Goal: Task Accomplishment & Management: Complete application form

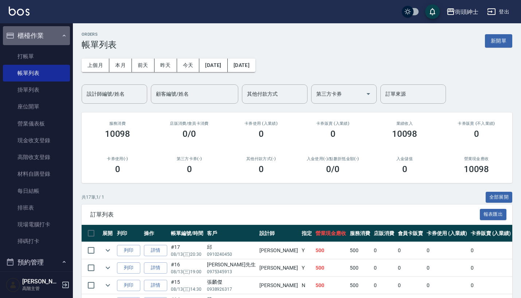
click at [47, 34] on button "櫃檯作業" at bounding box center [36, 35] width 67 height 19
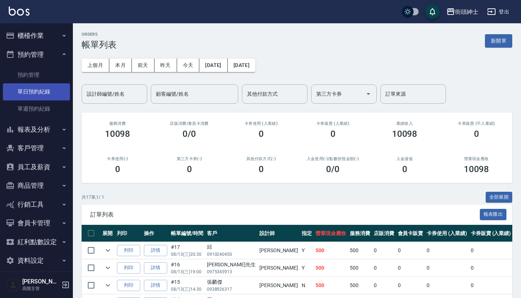
click at [40, 93] on link "單日預約紀錄" at bounding box center [36, 91] width 67 height 17
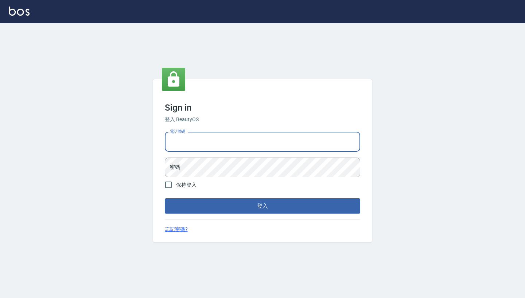
type input "0917500793"
click at [262, 206] on button "登入" at bounding box center [262, 206] width 195 height 15
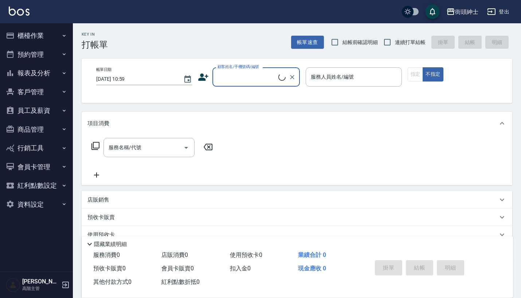
click at [51, 54] on button "預約管理" at bounding box center [36, 54] width 67 height 19
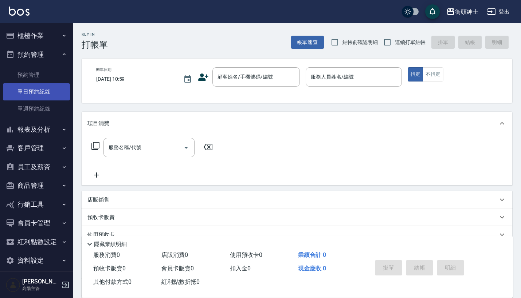
click at [47, 93] on link "單日預約紀錄" at bounding box center [36, 91] width 67 height 17
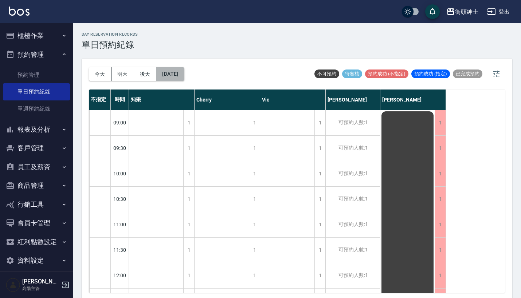
click at [184, 76] on button "[DATE]" at bounding box center [170, 73] width 28 height 13
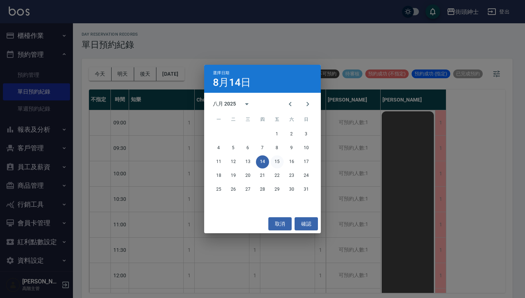
click at [278, 159] on button "15" at bounding box center [276, 162] width 13 height 13
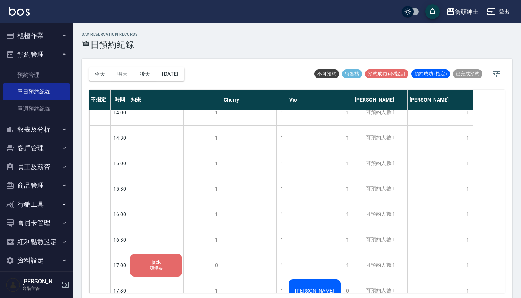
scroll to position [262, 0]
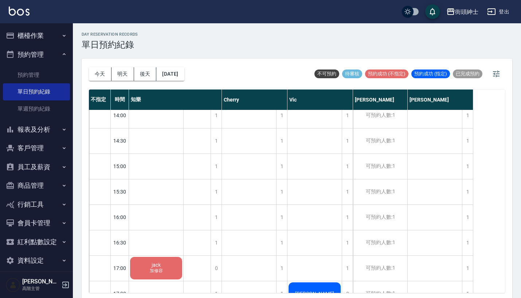
click at [505, 0] on div "街頭紳士 登出" at bounding box center [260, 11] width 521 height 23
click at [184, 73] on button "2025/08/15" at bounding box center [170, 73] width 28 height 13
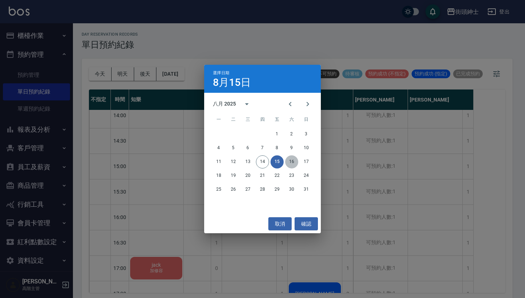
click at [294, 160] on button "16" at bounding box center [291, 162] width 13 height 13
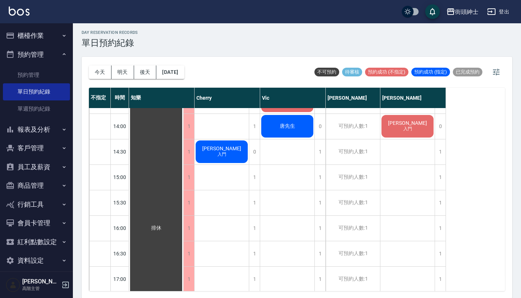
scroll to position [252, 0]
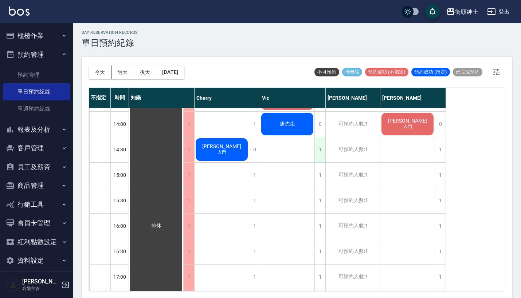
click at [320, 152] on div "1" at bounding box center [320, 149] width 11 height 25
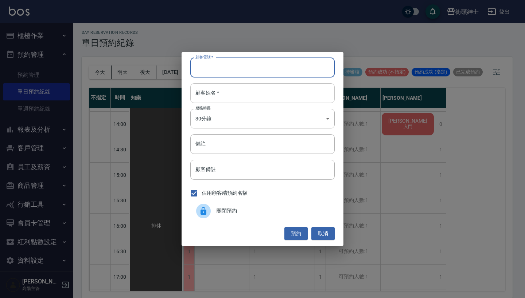
paste input "Kevin 電話： 0918928942"
type input "Kevin 電話： 0918928942"
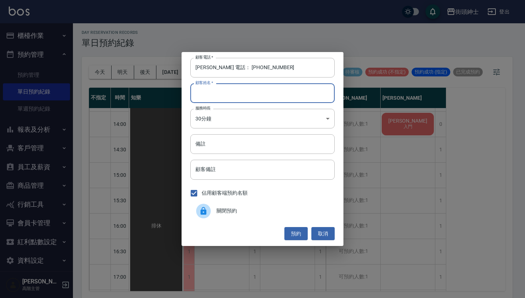
paste input "Kevin 電話： 0918928942"
type input "Kevin 電話： 0918928942"
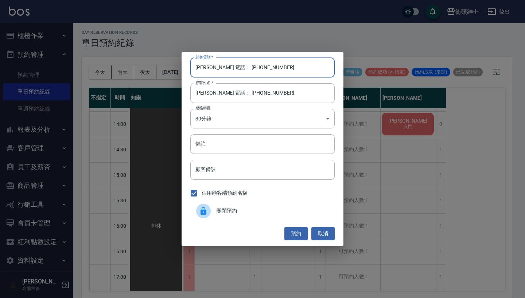
drag, startPoint x: 224, startPoint y: 70, endPoint x: 157, endPoint y: 70, distance: 66.7
click at [158, 70] on div "顧客電話   * Kevin 電話： 0918928942 顧客電話   * 顧客姓名   * Kevin 電話： 0918928942 顧客姓名   * 服…" at bounding box center [262, 149] width 525 height 298
type input "0918928942"
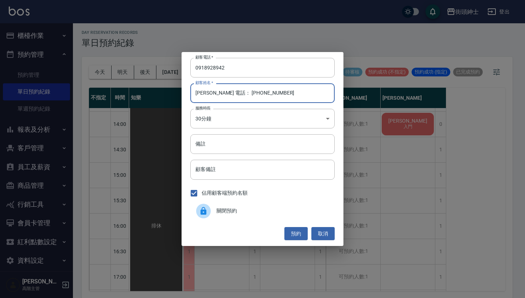
drag, startPoint x: 258, startPoint y: 97, endPoint x: 208, endPoint y: 91, distance: 49.9
click at [208, 91] on input "Kevin 電話： 0918928942" at bounding box center [262, 93] width 144 height 20
type input "Kevin"
click at [300, 228] on button "預約" at bounding box center [295, 233] width 23 height 13
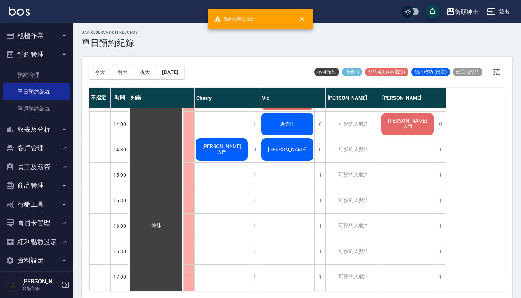
click at [183, 144] on div "Kevin" at bounding box center [156, 226] width 54 height 739
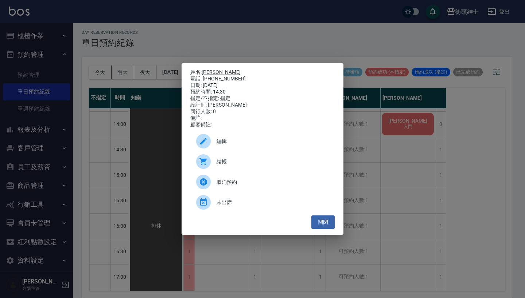
click at [255, 136] on div "編輯" at bounding box center [262, 141] width 144 height 20
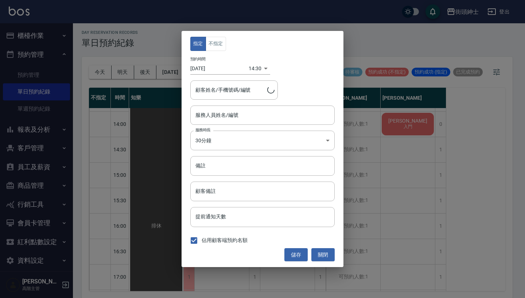
type input "Kevin/0918928942"
type input "Vic(無代號)"
click at [219, 44] on button "不指定" at bounding box center [216, 44] width 20 height 14
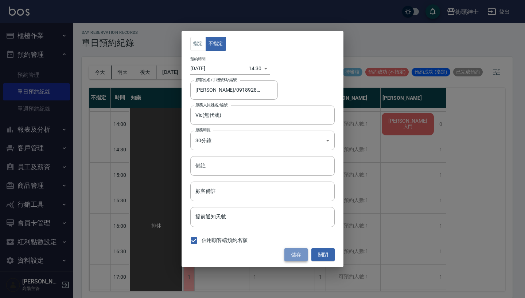
click at [296, 254] on button "儲存" at bounding box center [295, 255] width 23 height 13
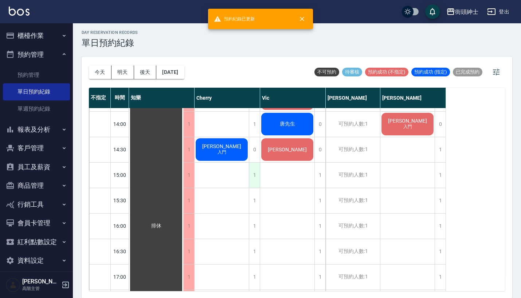
click at [255, 173] on div "1" at bounding box center [254, 175] width 11 height 25
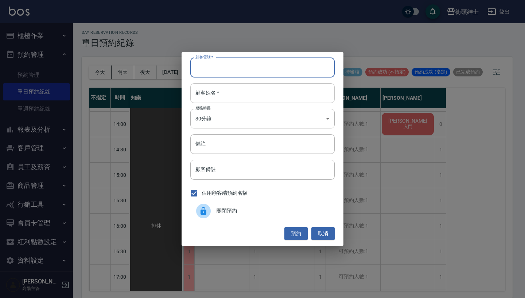
paste input "Kevin 電話： 0918928942"
type input "Kevin 電話： 0918928942"
paste input "Kevin 電話： 0918928942"
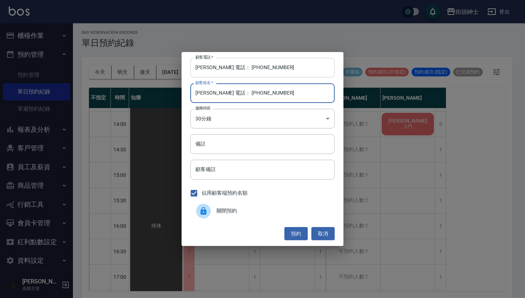
type input "Kevin 電話： 0918928942"
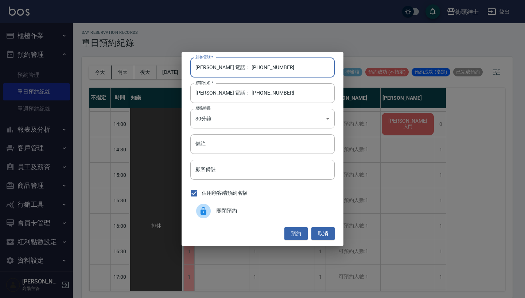
drag, startPoint x: 226, startPoint y: 67, endPoint x: 156, endPoint y: 60, distance: 69.6
click at [157, 60] on div "顧客電話   * Kevin 電話： 0918928942 顧客電話   * 顧客姓名   * Kevin 電話： 0918928942 顧客姓名   * 服…" at bounding box center [262, 149] width 525 height 298
type input "0918928942"
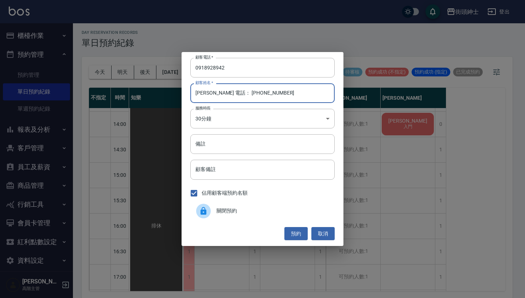
drag, startPoint x: 268, startPoint y: 96, endPoint x: 207, endPoint y: 91, distance: 61.0
click at [207, 91] on input "Kevin 電話： 0918928942" at bounding box center [262, 93] width 144 height 20
type input "Kevin"
click at [296, 235] on button "預約" at bounding box center [295, 233] width 23 height 13
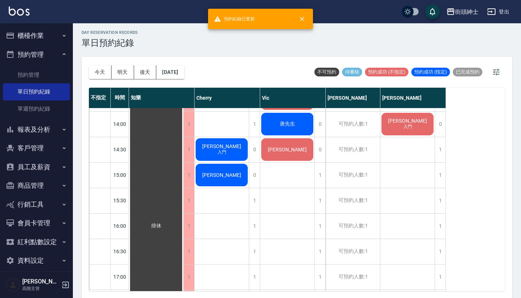
click at [163, 223] on span "Kevin" at bounding box center [156, 226] width 13 height 7
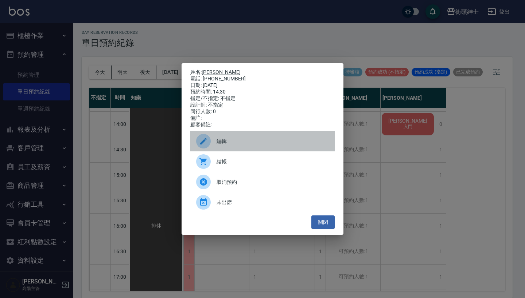
click at [265, 144] on span "編輯" at bounding box center [272, 142] width 112 height 8
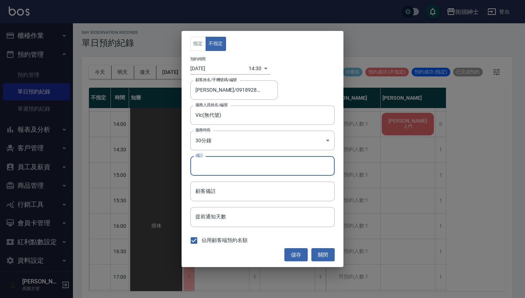
click at [243, 161] on input "備註" at bounding box center [262, 166] width 144 height 20
type input "g"
type input "紳士加修容"
click at [301, 254] on button "儲存" at bounding box center [295, 255] width 23 height 13
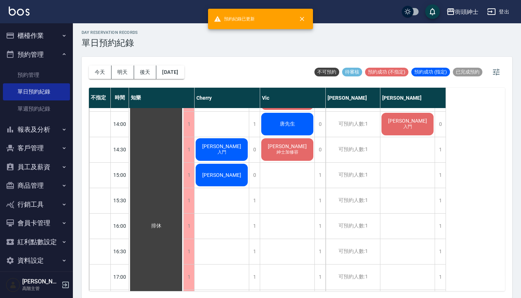
click at [183, 178] on div "Kevin" at bounding box center [156, 226] width 54 height 739
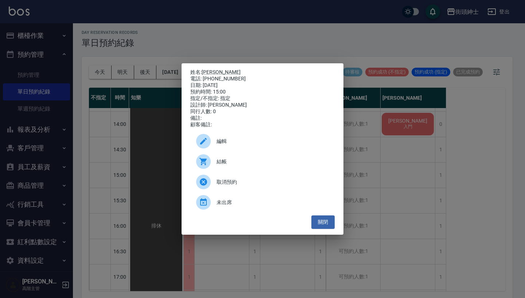
click at [231, 143] on span "編輯" at bounding box center [272, 142] width 112 height 8
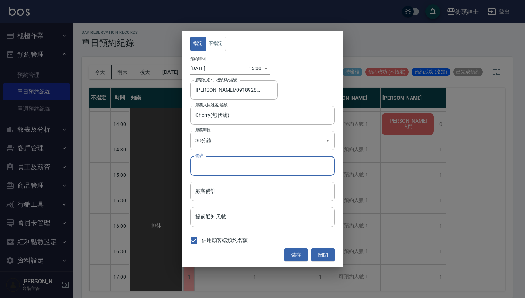
click at [239, 168] on input "備註" at bounding box center [262, 166] width 144 height 20
type input "紳士加修容"
click at [299, 258] on button "儲存" at bounding box center [295, 255] width 23 height 13
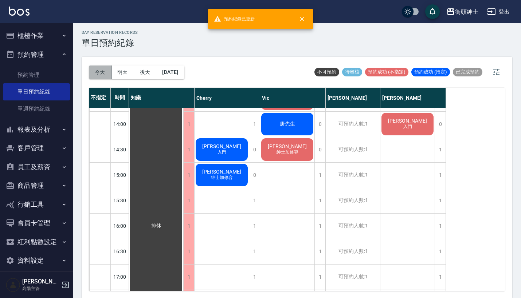
click at [97, 71] on button "今天" at bounding box center [100, 72] width 23 height 13
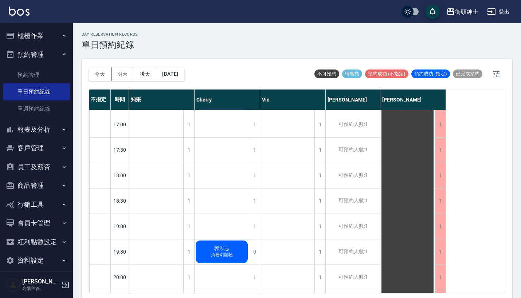
scroll to position [407, 0]
click at [176, 76] on button "[DATE]" at bounding box center [170, 73] width 28 height 13
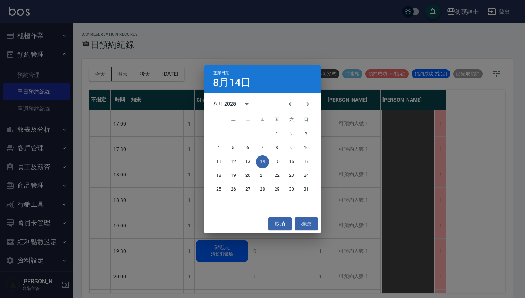
click at [188, 65] on div "選擇日期 8月14日 八月 2025 一 二 三 四 五 六 日 1 2 3 4 5 6 7 8 9 10 11 12 13 14 15 16 17 18 1…" at bounding box center [262, 149] width 525 height 298
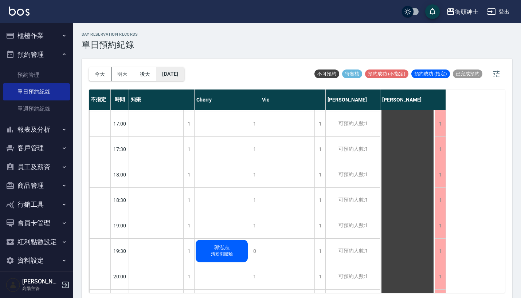
click at [183, 74] on button "[DATE]" at bounding box center [170, 73] width 28 height 13
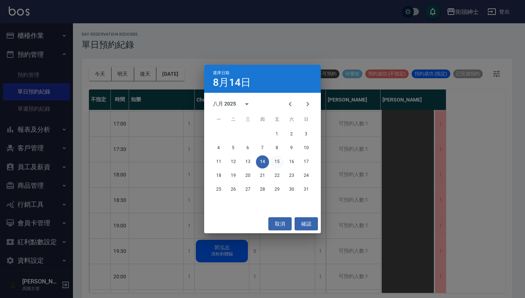
click at [276, 157] on button "15" at bounding box center [276, 162] width 13 height 13
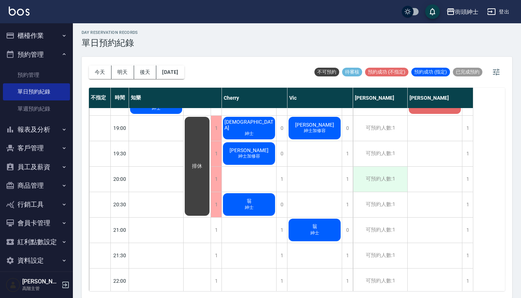
scroll to position [504, 0]
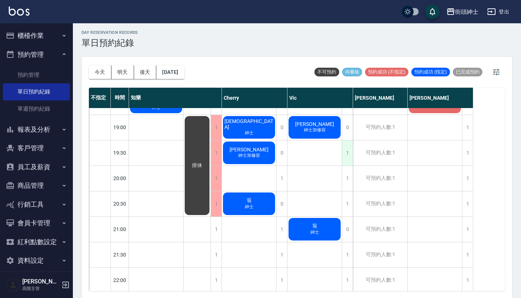
click at [347, 148] on div "1" at bounding box center [347, 153] width 11 height 25
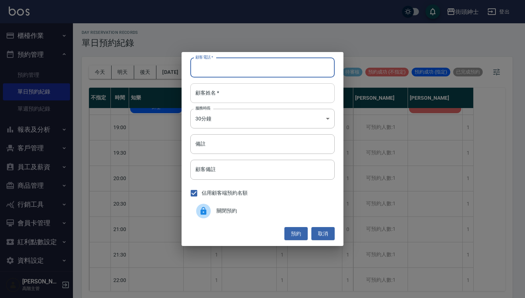
paste input "高飛 ：0968586340"
type input "高飛 ：0968586340"
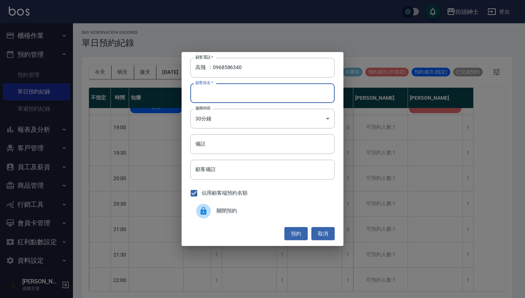
paste input "高飛 ：0968586340"
type input "高飛 ：0968586340"
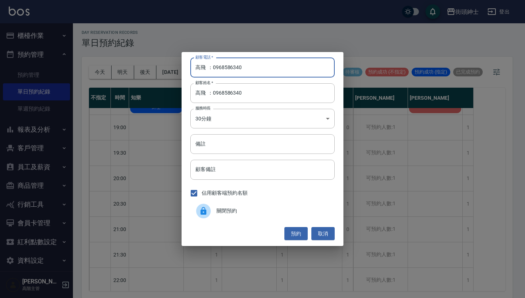
drag, startPoint x: 212, startPoint y: 69, endPoint x: 173, endPoint y: 69, distance: 38.6
click at [175, 69] on div "顧客電話   * 高飛 ：0968586340 顧客電話   * 顧客姓名   * 高飛 ：0968586340 顧客姓名   * 服務時長 30分鐘 1 服…" at bounding box center [262, 149] width 525 height 298
type input "0968586340"
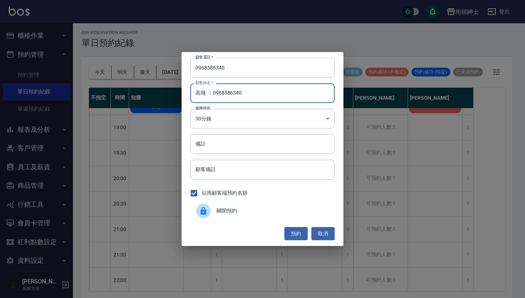
drag, startPoint x: 261, startPoint y: 98, endPoint x: 207, endPoint y: 96, distance: 53.6
click at [207, 96] on input "高飛 ：0968586340" at bounding box center [262, 93] width 144 height 20
type input "高飛"
click at [294, 230] on button "預約" at bounding box center [295, 233] width 23 height 13
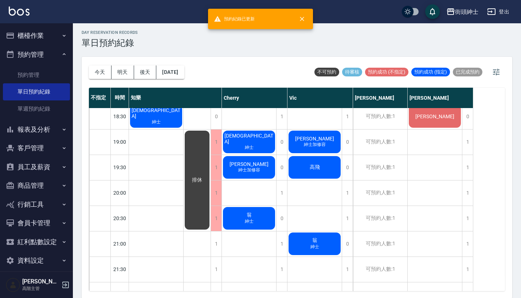
scroll to position [490, 0]
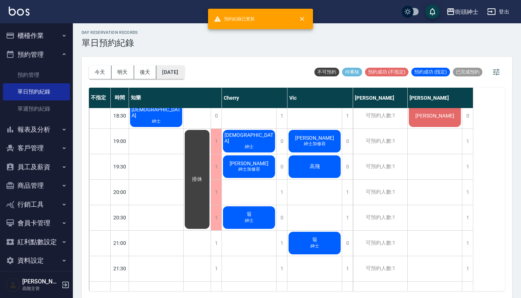
click at [178, 73] on button "2025/08/15" at bounding box center [170, 72] width 28 height 13
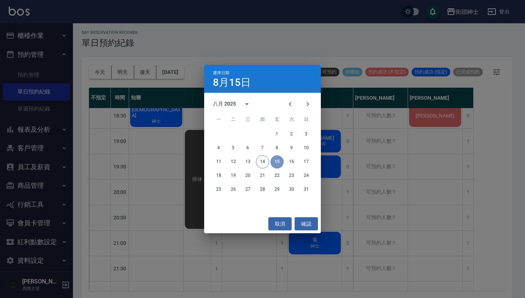
click at [276, 161] on button "15" at bounding box center [276, 162] width 13 height 13
click at [374, 164] on div "選擇日期 8月15日 八月 2025 一 二 三 四 五 六 日 1 2 3 4 5 6 7 8 9 10 11 12 13 14 15 16 17 18 1…" at bounding box center [262, 149] width 525 height 298
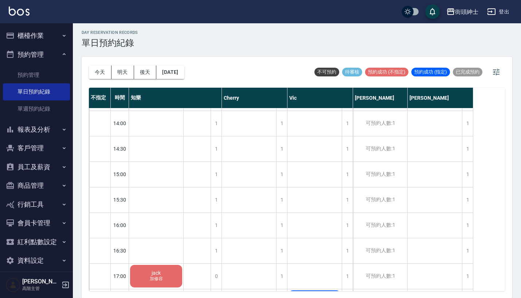
scroll to position [257, 0]
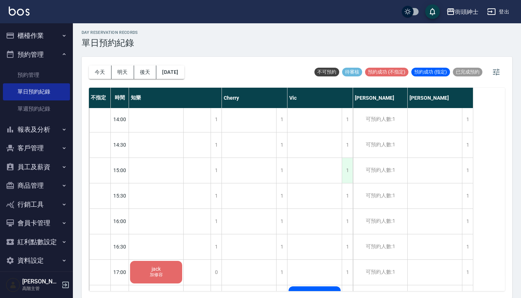
click at [350, 167] on div "1" at bounding box center [347, 170] width 11 height 25
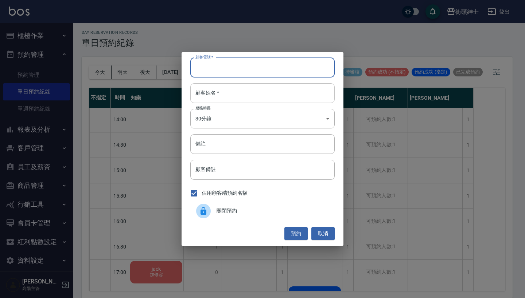
paste input "+4917649573140"
click at [267, 107] on div "顧客電話   * +4917649573140 顧客電話   * 顧客姓名   * 顧客姓名   * 服務時長 30分鐘 1 服務時長 備註 備註 顧客備註 …" at bounding box center [262, 149] width 162 height 194
click at [254, 69] on input "+4917649573140" at bounding box center [262, 68] width 144 height 20
type input "+4917649573140"
click at [285, 97] on input "顧客姓名   *" at bounding box center [262, 93] width 144 height 20
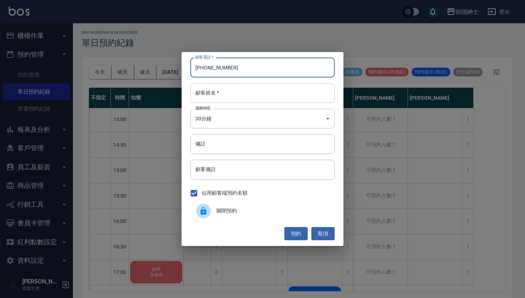
paste input "Dalyan"
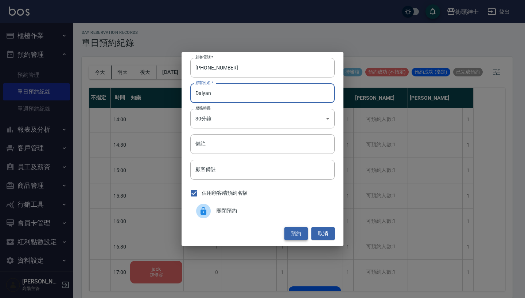
type input "Dalyan"
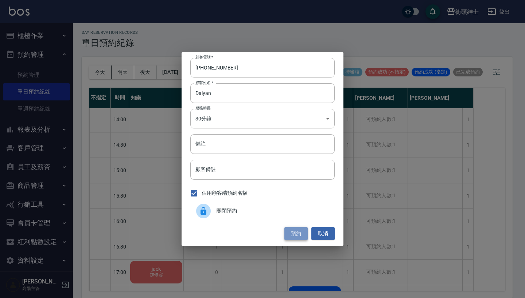
click at [301, 234] on button "預約" at bounding box center [295, 233] width 23 height 13
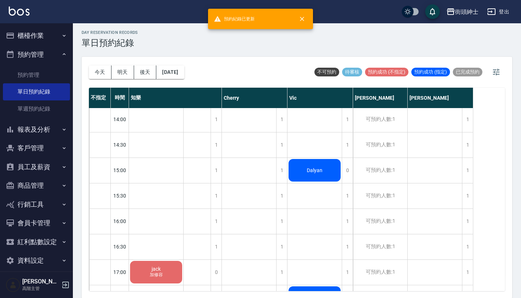
click at [183, 260] on div "Dalyan" at bounding box center [156, 272] width 54 height 25
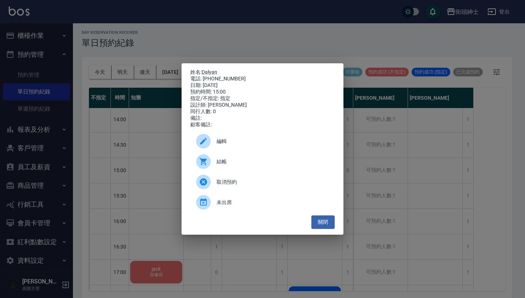
click at [254, 134] on ul "編輯 結帳 取消預約 未出席" at bounding box center [262, 171] width 144 height 87
click at [242, 135] on div "編輯" at bounding box center [262, 141] width 144 height 20
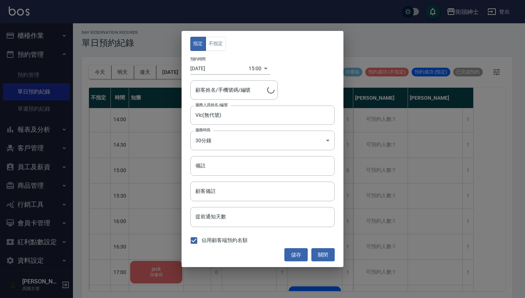
type input "Dalyan/+4917649573140"
click at [222, 40] on button "不指定" at bounding box center [216, 44] width 20 height 14
click at [293, 250] on button "儲存" at bounding box center [295, 255] width 23 height 13
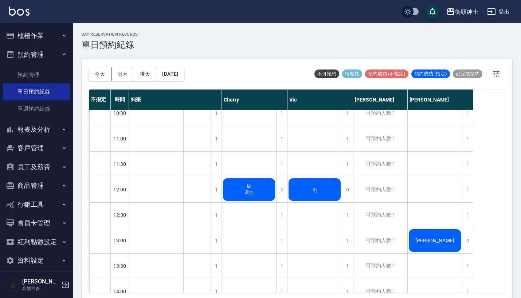
scroll to position [6, 0]
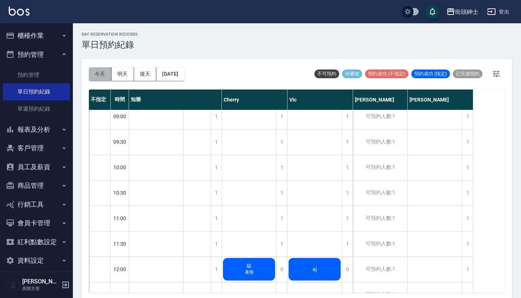
click at [102, 80] on button "今天" at bounding box center [100, 73] width 23 height 13
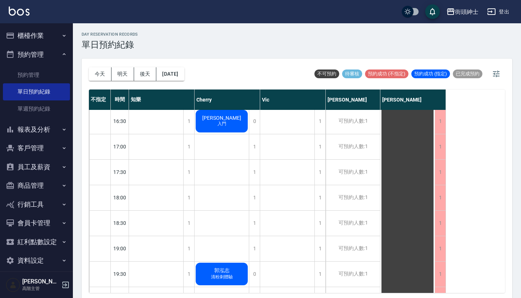
scroll to position [402, 0]
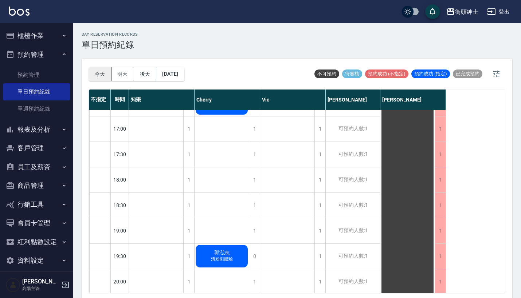
click at [93, 70] on button "今天" at bounding box center [100, 73] width 23 height 13
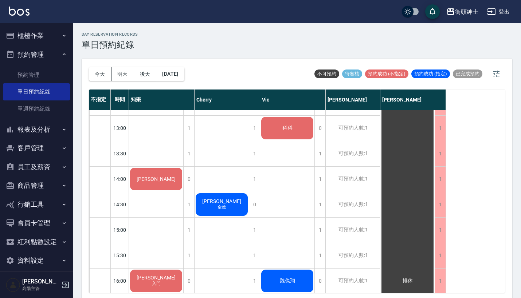
scroll to position [203, 0]
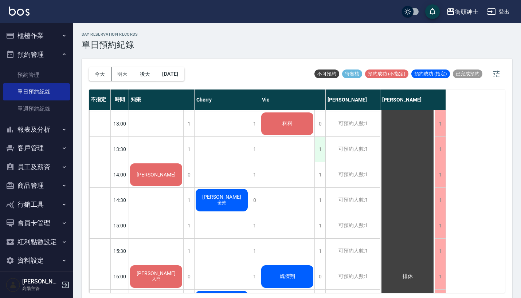
click at [324, 144] on div "1" at bounding box center [320, 149] width 11 height 25
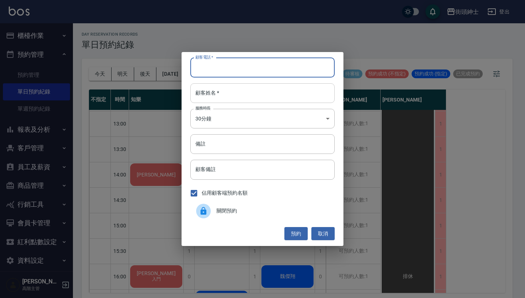
paste input "雨賢 電話：0961198733"
type input "雨賢 電話：0961198733"
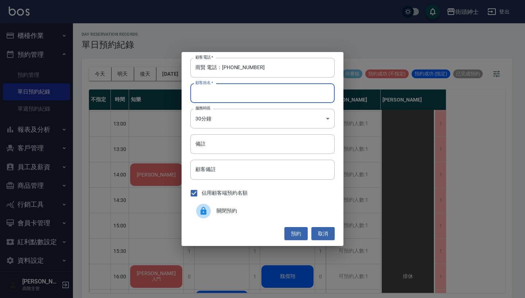
paste input "雨賢 電話：0961198733"
type input "雨賢 電話：0961198733"
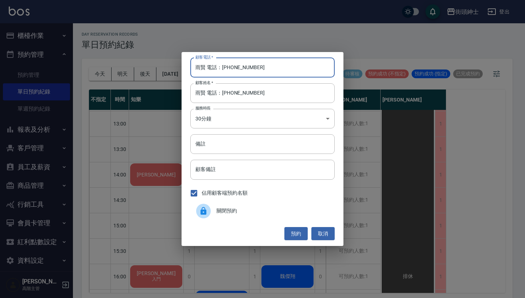
drag, startPoint x: 219, startPoint y: 68, endPoint x: 171, endPoint y: 68, distance: 48.1
click at [172, 68] on div "顧客電話   * 雨賢 電話：0961198733 顧客電話   * 顧客姓名   * 雨賢 電話：0961198733 顧客姓名   * 服務時長 30分鐘…" at bounding box center [262, 149] width 525 height 298
type input "0961198733"
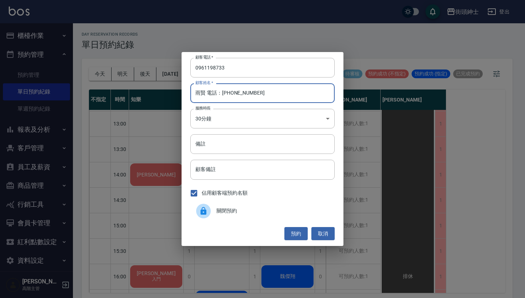
drag, startPoint x: 264, startPoint y: 95, endPoint x: 205, endPoint y: 95, distance: 59.0
click at [205, 95] on input "雨賢 電話：0961198733" at bounding box center [262, 93] width 144 height 20
type input "雨賢"
click at [294, 229] on button "預約" at bounding box center [295, 233] width 23 height 13
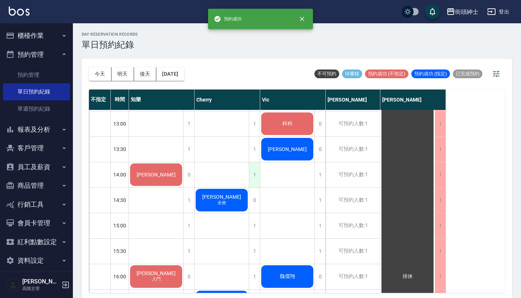
click at [255, 173] on div "1" at bounding box center [254, 175] width 11 height 25
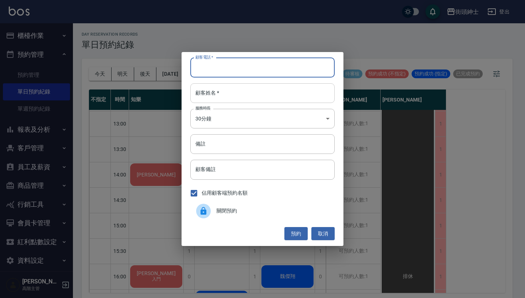
paste input "雨賢 電話：0961198733"
type input "雨賢 電話：0961198733"
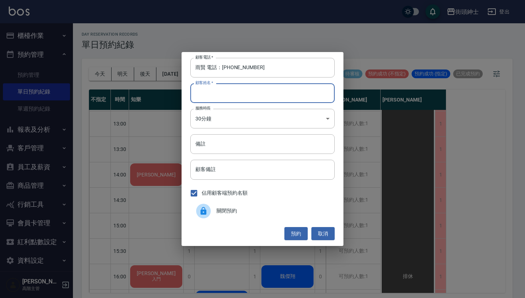
paste input "雨賢 電話：0961198733"
type input "雨賢 電話：0961198733"
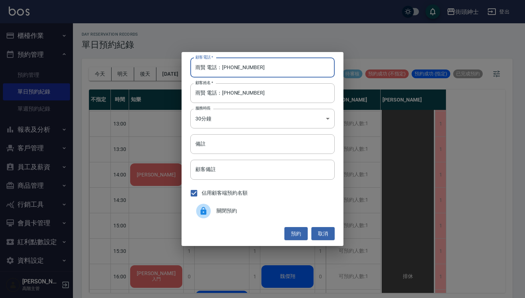
drag, startPoint x: 222, startPoint y: 69, endPoint x: 170, endPoint y: 69, distance: 52.1
click at [172, 69] on div "顧客電話   * 雨賢 電話：0961198733 顧客電話   * 顧客姓名   * 雨賢 電話：0961198733 顧客姓名   * 服務時長 30分鐘…" at bounding box center [262, 149] width 525 height 298
type input "0961198733"
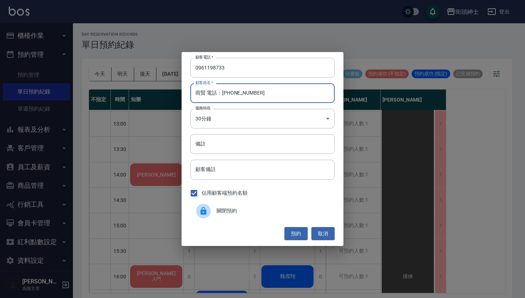
drag, startPoint x: 257, startPoint y: 95, endPoint x: 204, endPoint y: 95, distance: 53.2
click at [204, 95] on input "雨賢 電話：0961198733" at bounding box center [262, 93] width 144 height 20
type input "雨賢"
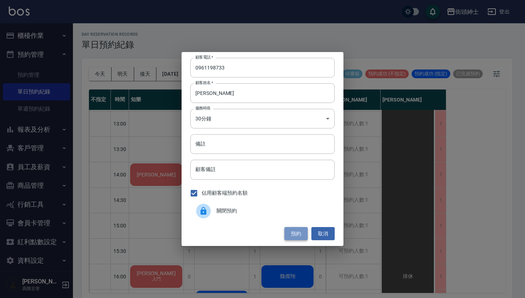
click at [295, 235] on button "預約" at bounding box center [295, 233] width 23 height 13
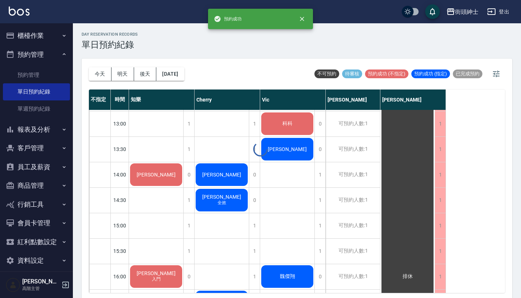
click at [177, 172] on span "雨賢" at bounding box center [156, 175] width 42 height 6
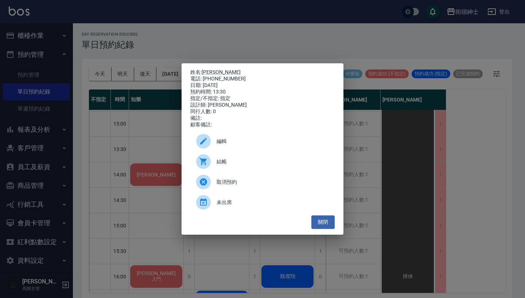
click at [264, 143] on span "編輯" at bounding box center [272, 142] width 112 height 8
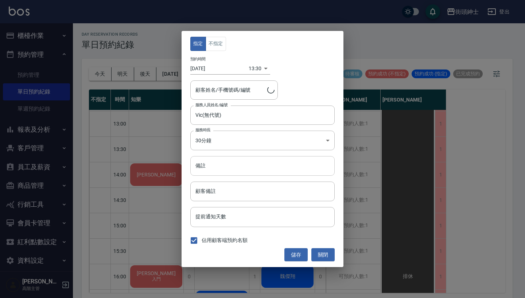
type input "雨賢/0961198733"
click at [256, 171] on input "備註" at bounding box center [262, 166] width 144 height 20
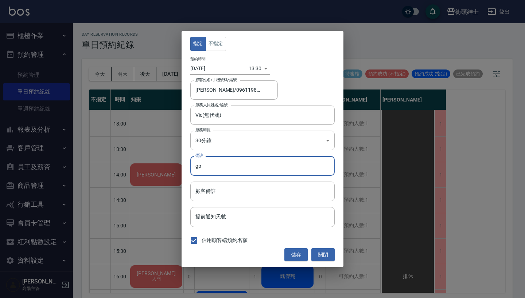
type input "g"
type input "腎"
type input "紳士"
click at [301, 260] on button "儲存" at bounding box center [295, 255] width 23 height 13
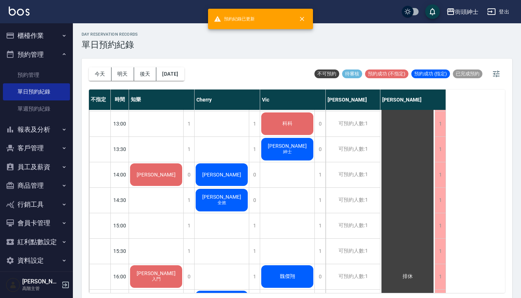
click at [183, 173] on div "雨賢" at bounding box center [156, 175] width 54 height 25
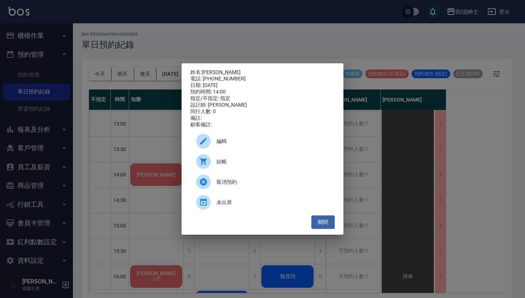
click at [244, 140] on div "編輯" at bounding box center [262, 141] width 144 height 20
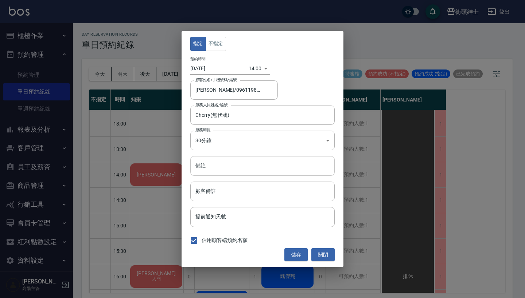
click at [239, 176] on input "備註" at bounding box center [262, 166] width 144 height 20
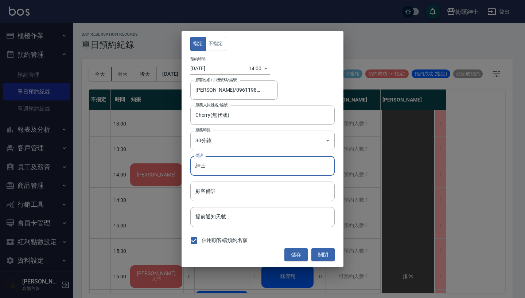
type input "紳士"
click at [309, 252] on div "儲存 關閉" at bounding box center [262, 255] width 144 height 13
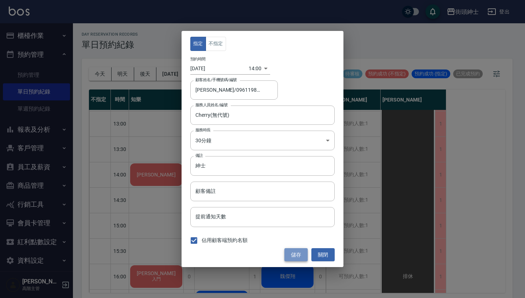
click at [300, 257] on button "儲存" at bounding box center [295, 255] width 23 height 13
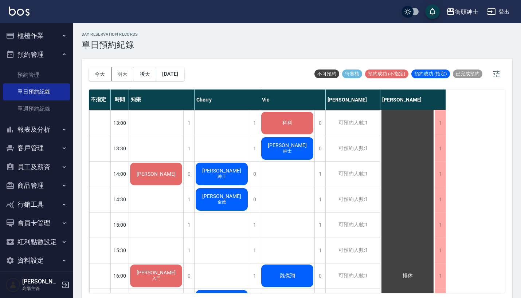
scroll to position [202, 0]
